Goal: Ask a question: Seek information or help from site administrators or community

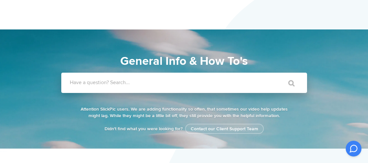
click at [120, 85] on label "Have a question? Search..." at bounding box center [193, 82] width 246 height 7
click at [120, 85] on input "Have a question? Search..." at bounding box center [170, 83] width 219 height 20
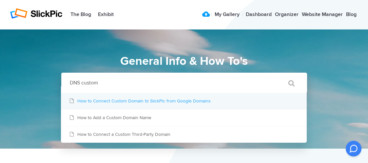
type input "DNS custom"
click at [128, 97] on link "How to Connect Custom Domain to SlickPic from Google Domains" at bounding box center [184, 101] width 246 height 16
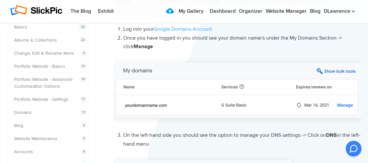
scroll to position [33, 0]
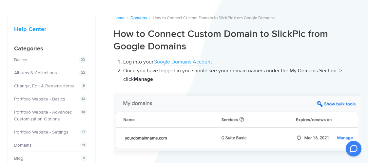
click at [139, 17] on link "Domains" at bounding box center [138, 17] width 16 height 5
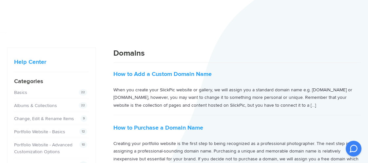
scroll to position [33, 0]
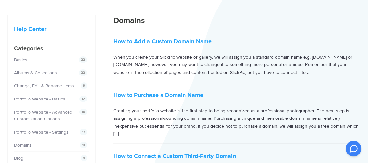
click at [158, 40] on link "How to Add a Custom Domain Name" at bounding box center [162, 41] width 98 height 7
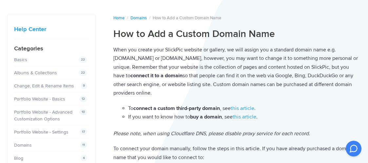
scroll to position [66, 0]
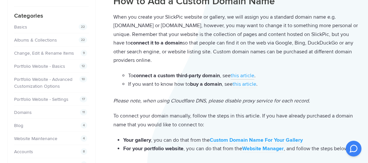
click at [244, 74] on link "this article" at bounding box center [243, 75] width 24 height 7
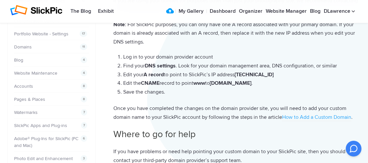
scroll to position [164, 0]
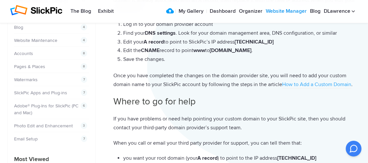
click at [277, 10] on link "Website Manager" at bounding box center [286, 11] width 44 height 13
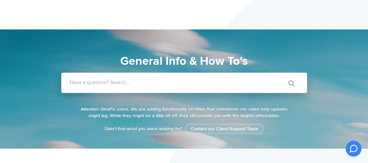
click at [133, 82] on label "Have a question? Search..." at bounding box center [193, 82] width 246 height 7
click at [133, 82] on input "Have a question? Search..." at bounding box center [170, 83] width 219 height 20
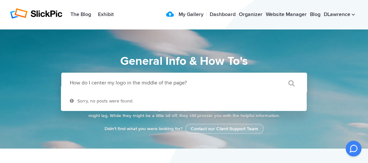
type input "How do I center my logo in the middle of the page?"
click at [275, 75] on input "" at bounding box center [289, 83] width 28 height 16
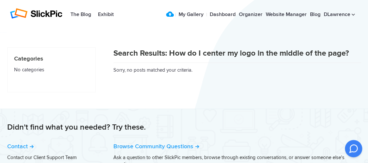
click at [350, 149] on icon at bounding box center [354, 149] width 8 height 8
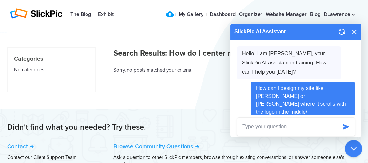
scroll to position [293, 0]
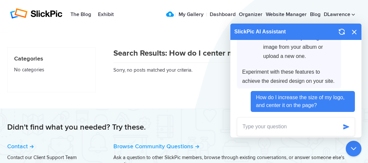
click at [297, 127] on textarea at bounding box center [287, 127] width 101 height 18
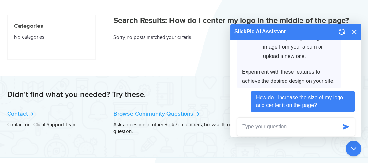
scroll to position [50, 0]
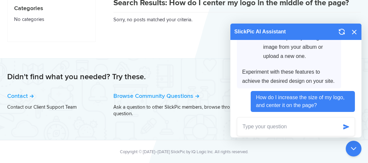
click at [324, 104] on span "How do I increase the size of my logo, and center it on the page?" at bounding box center [301, 102] width 91 height 16
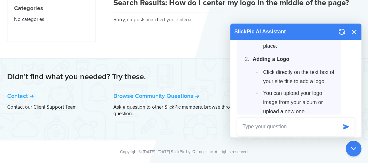
scroll to position [293, 0]
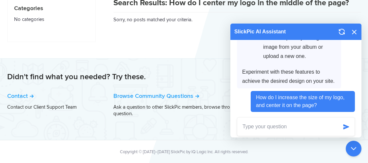
click at [278, 126] on textarea at bounding box center [287, 127] width 101 height 18
type textarea "See abovve"
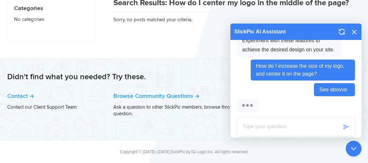
scroll to position [309, 0]
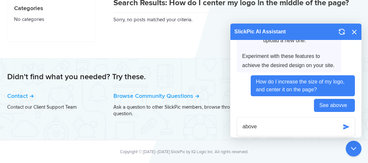
type textarea "above"
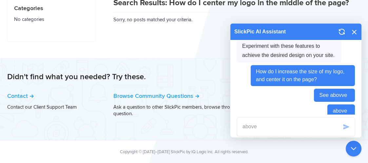
scroll to position [325, 0]
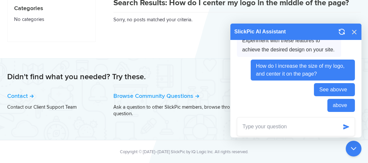
click at [353, 32] on icon at bounding box center [354, 32] width 5 height 5
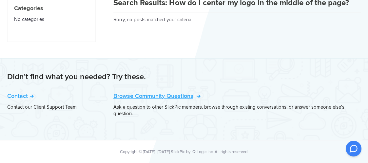
click at [148, 96] on link "Browse Community Questions" at bounding box center [156, 95] width 86 height 7
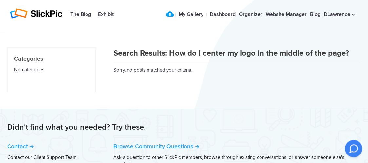
click at [351, 148] on icon at bounding box center [354, 149] width 8 height 8
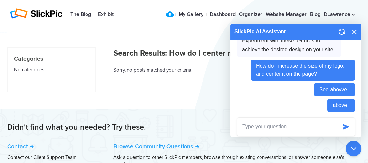
drag, startPoint x: 306, startPoint y: 125, endPoint x: 302, endPoint y: 126, distance: 4.1
click at [303, 126] on textarea at bounding box center [287, 127] width 101 height 18
type textarea "j"
type textarea "Agent"
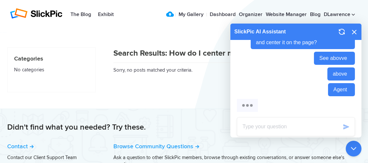
scroll to position [340, 0]
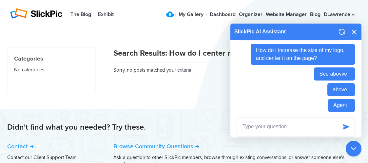
click at [341, 31] on icon "button" at bounding box center [342, 32] width 8 height 8
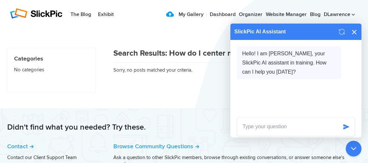
click at [280, 128] on textarea at bounding box center [287, 127] width 101 height 18
type textarea "Agent"
click at [353, 31] on icon at bounding box center [354, 32] width 5 height 5
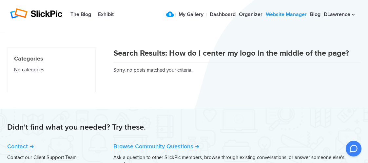
click at [286, 14] on link "Website Manager" at bounding box center [286, 14] width 44 height 13
